Goal: Transaction & Acquisition: Book appointment/travel/reservation

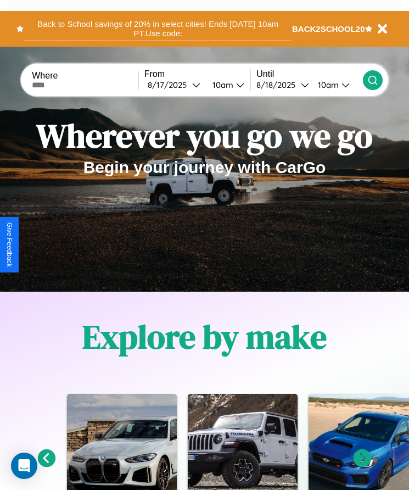
click at [158, 29] on button "Back to School savings of 20% in select cities! Ends 9/1 at 10am PT. Use code:" at bounding box center [158, 28] width 269 height 25
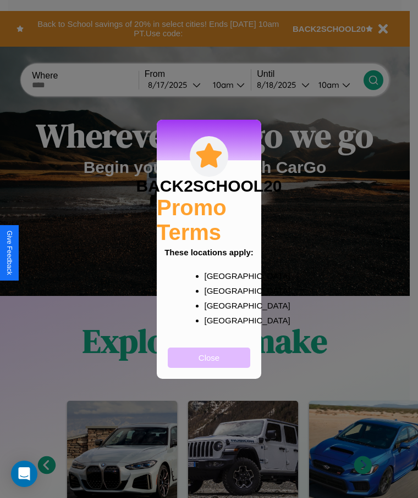
click at [209, 365] on button "Close" at bounding box center [209, 358] width 82 height 20
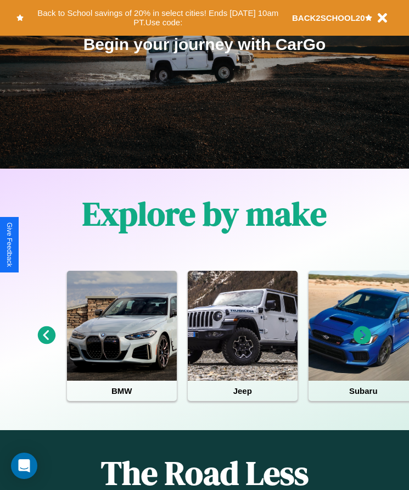
scroll to position [183, 0]
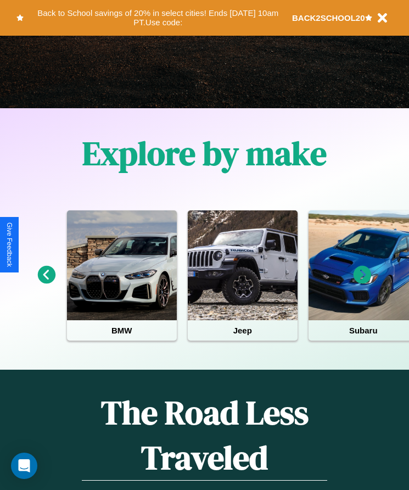
click at [46, 282] on icon at bounding box center [47, 275] width 18 height 18
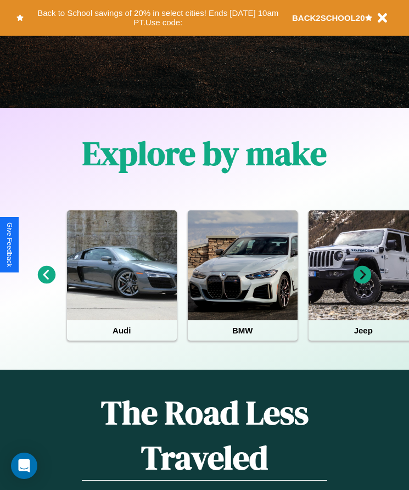
click at [46, 282] on icon at bounding box center [47, 275] width 18 height 18
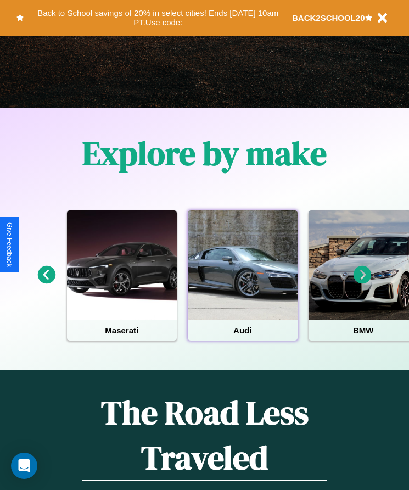
click at [242, 282] on div at bounding box center [243, 265] width 110 height 110
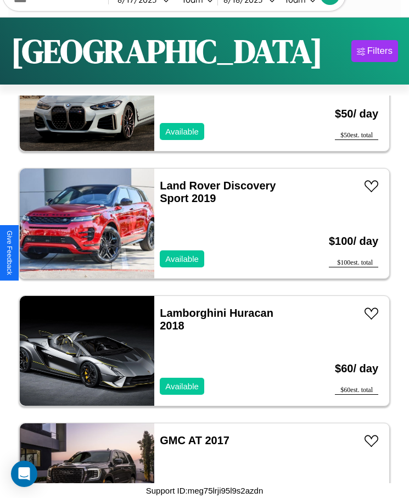
scroll to position [10587, 0]
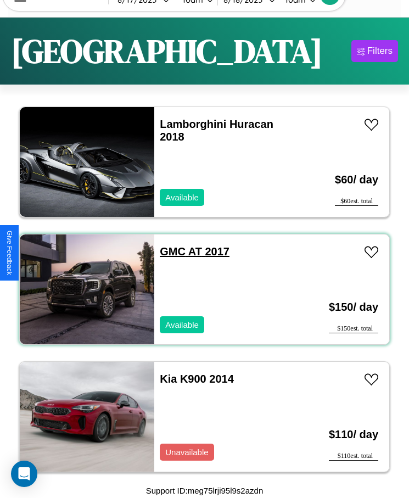
click at [169, 252] on link "GMC AT 2017" at bounding box center [195, 252] width 70 height 12
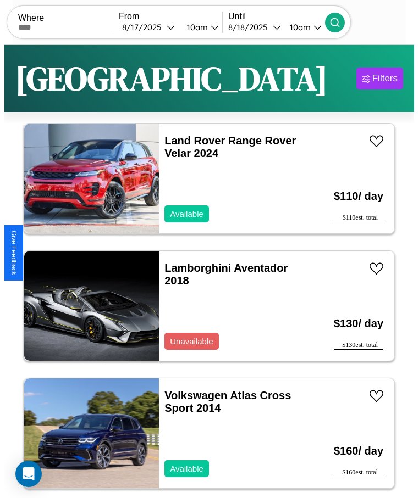
scroll to position [0, 0]
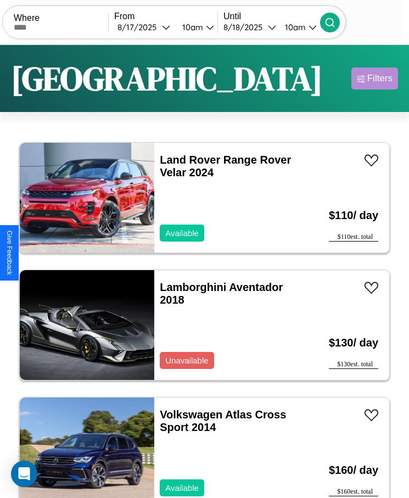
click at [375, 79] on div "Filters" at bounding box center [380, 78] width 25 height 11
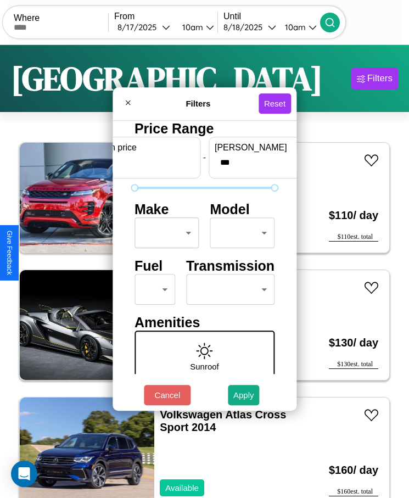
click at [164, 233] on body "CarGo Where From 8 / 17 / 2025 10am Until 8 / 18 / 2025 10am Become a Host Logi…" at bounding box center [204, 263] width 409 height 526
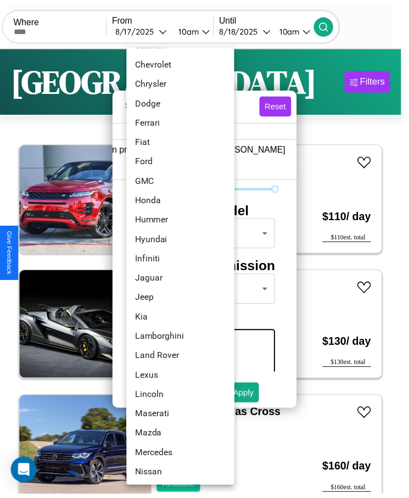
scroll to position [275, 0]
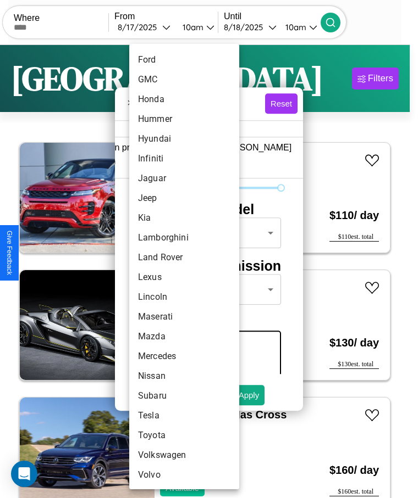
click at [163, 317] on li "Maserati" at bounding box center [184, 317] width 110 height 20
type input "********"
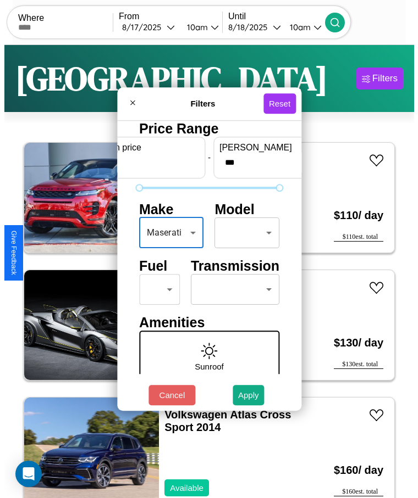
scroll to position [47, 0]
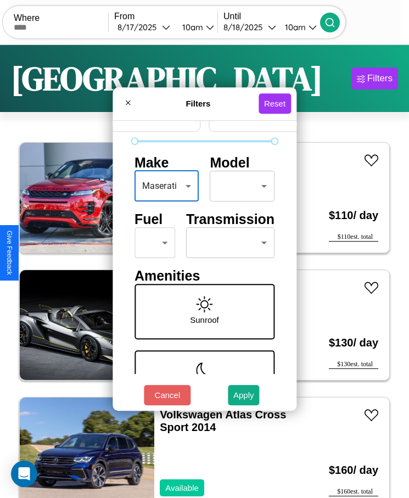
click at [224, 243] on body "CarGo Where From 8 / 17 / 2025 10am Until 8 / 18 / 2025 10am Become a Host Logi…" at bounding box center [204, 263] width 409 height 526
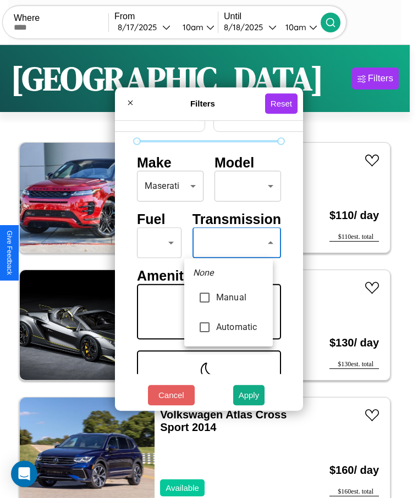
type input "*********"
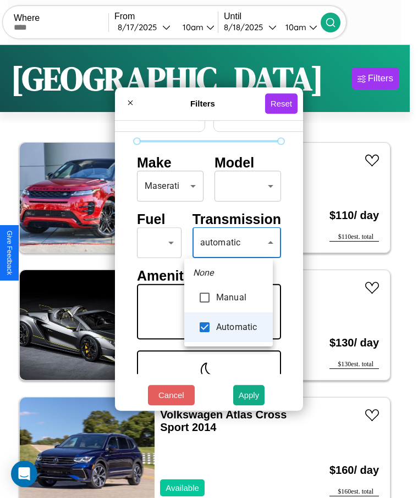
click at [228, 243] on div at bounding box center [209, 249] width 418 height 498
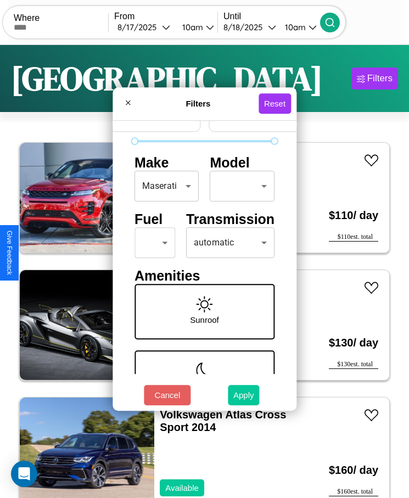
click at [244, 395] on button "Apply" at bounding box center [244, 395] width 32 height 20
